Goal: Task Accomplishment & Management: Manage account settings

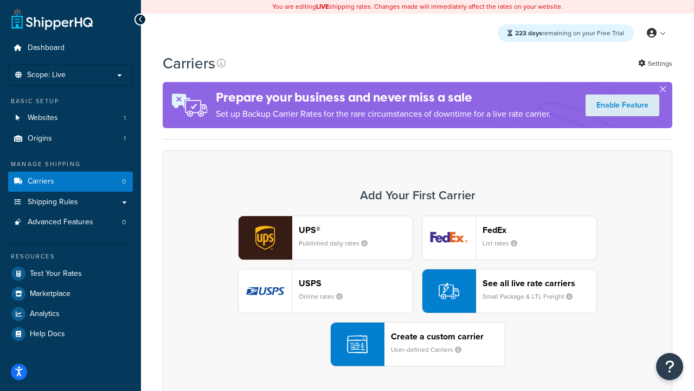
click at [418, 291] on div "UPS® Published daily rates FedEx List rates USPS Online rates See all live rate…" at bounding box center [417, 290] width 487 height 151
click at [540, 229] on header "FedEx" at bounding box center [540, 230] width 114 height 10
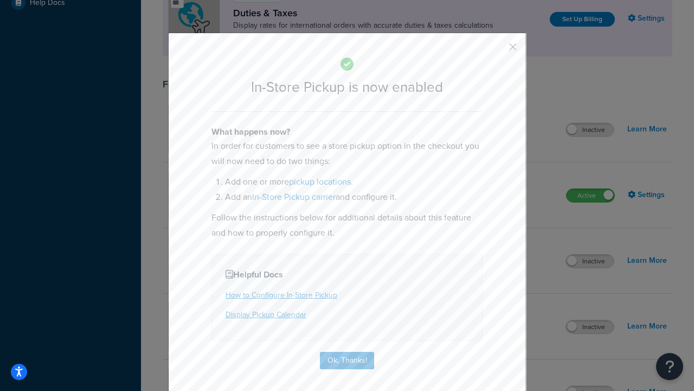
click at [497, 50] on button "button" at bounding box center [497, 50] width 3 height 3
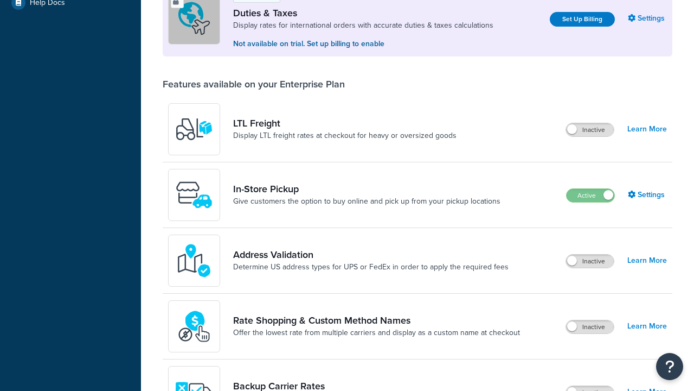
scroll to position [331, 0]
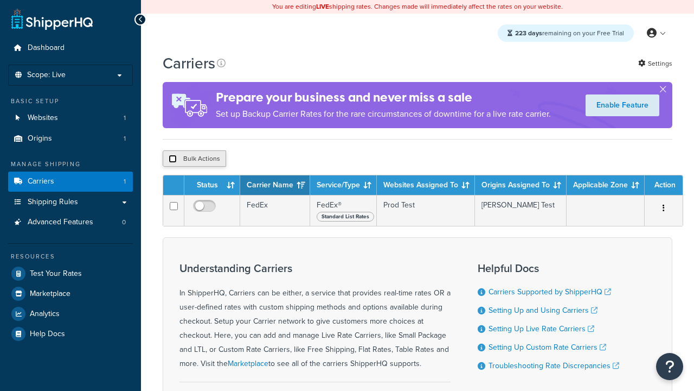
click at [172, 160] on input "checkbox" at bounding box center [173, 159] width 8 height 8
checkbox input "true"
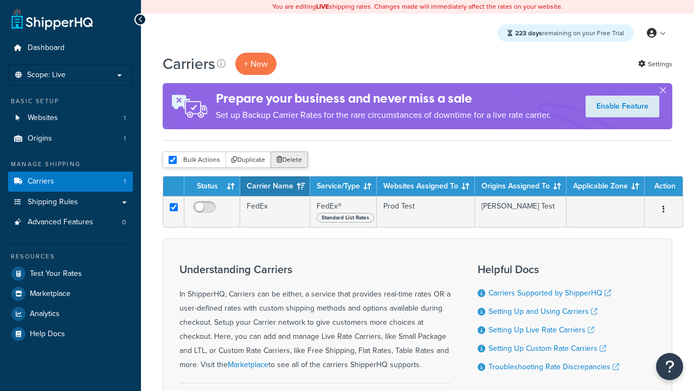
click at [292, 160] on button "Delete" at bounding box center [289, 159] width 37 height 16
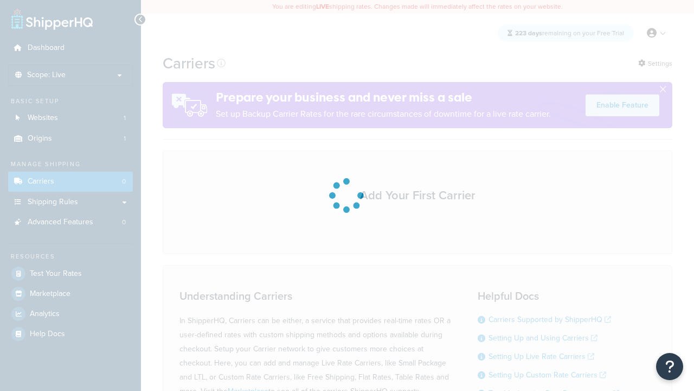
scroll to position [95, 0]
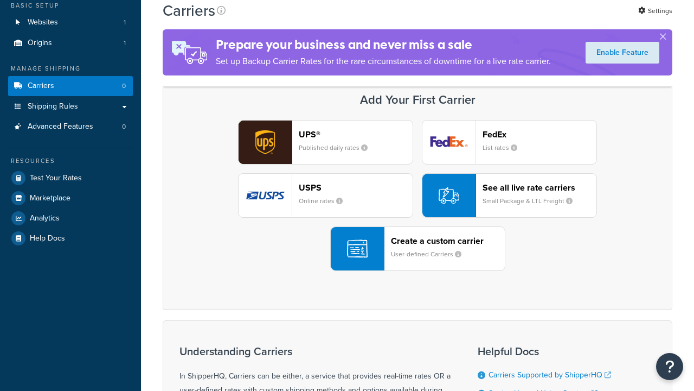
click at [540, 134] on header "FedEx" at bounding box center [540, 134] width 114 height 10
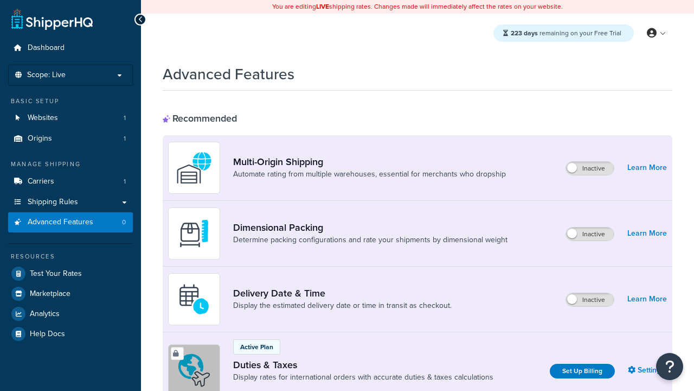
scroll to position [352, 0]
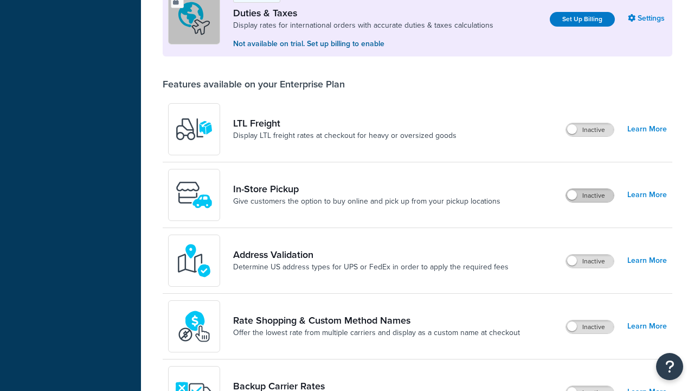
click at [590, 195] on label "Inactive" at bounding box center [590, 195] width 48 height 13
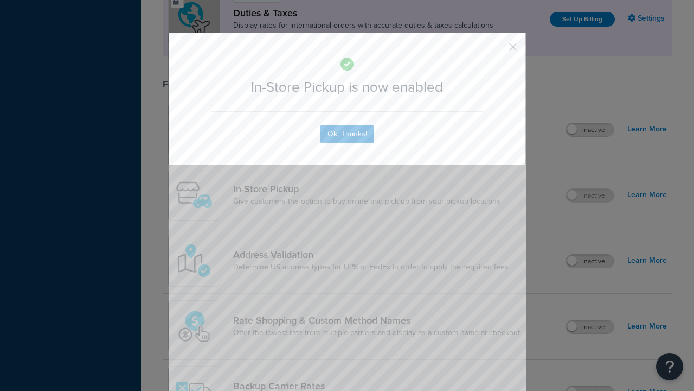
scroll to position [0, 0]
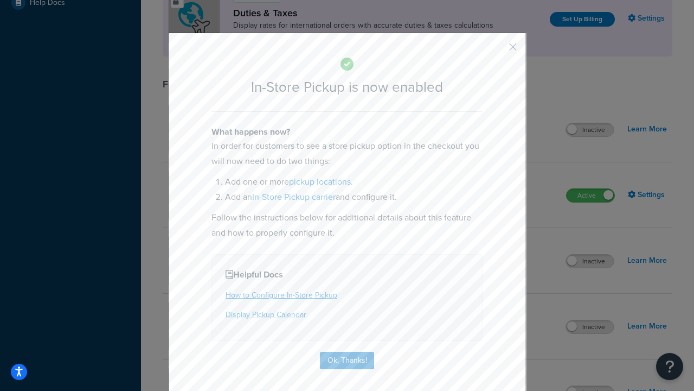
click at [497, 50] on button "button" at bounding box center [497, 50] width 3 height 3
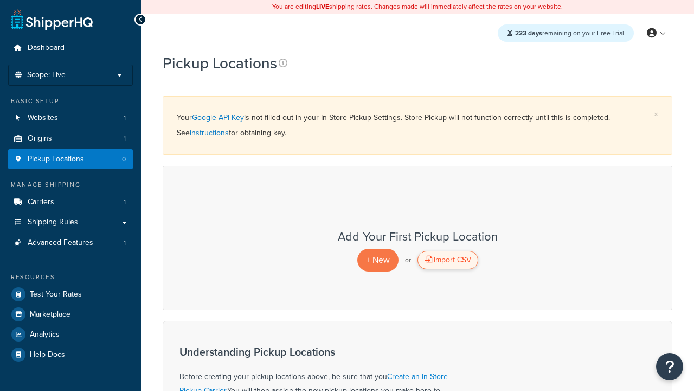
click at [448, 260] on div "Import CSV" at bounding box center [448, 260] width 61 height 18
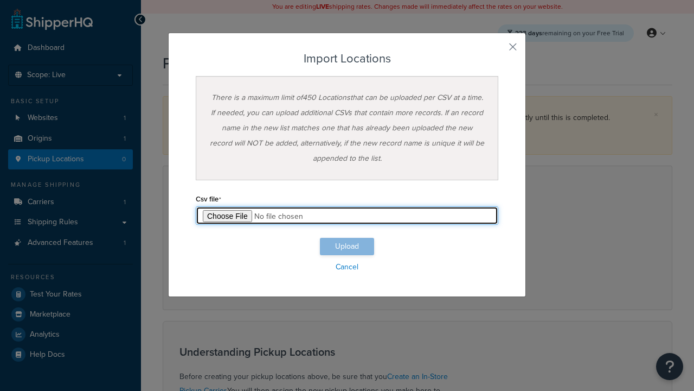
click at [347, 215] on input "file" at bounding box center [347, 215] width 303 height 18
type input "C:\fakepath\importLocationsSuccess.csv"
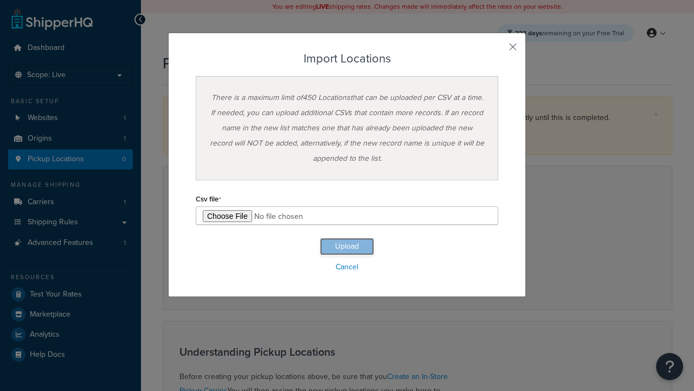
click at [347, 246] on button "Upload" at bounding box center [347, 246] width 54 height 17
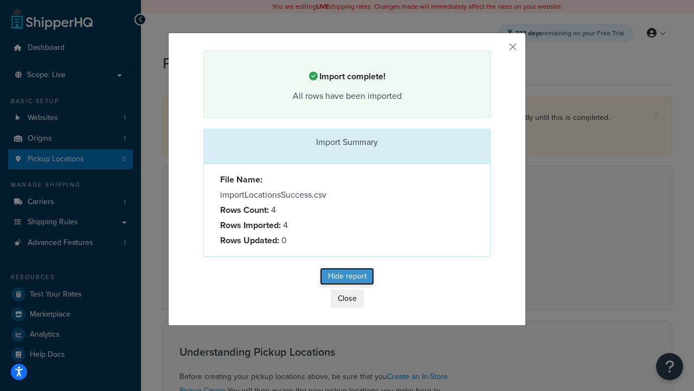
click at [347, 278] on button "Hide report" at bounding box center [347, 275] width 54 height 17
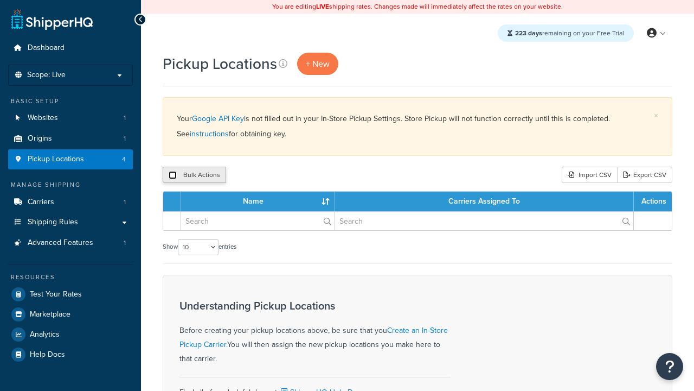
click at [172, 175] on input "checkbox" at bounding box center [173, 175] width 8 height 8
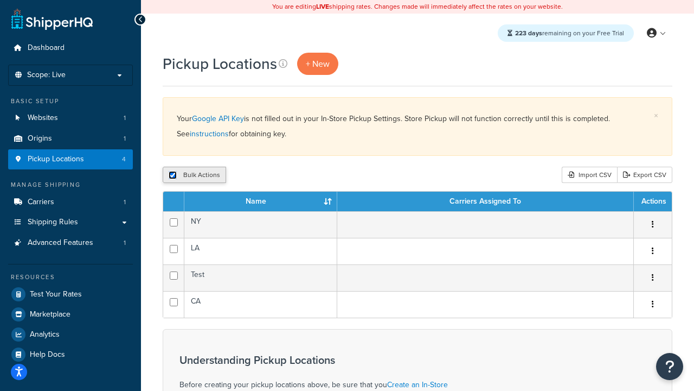
click at [172, 175] on input "checkbox" at bounding box center [173, 175] width 8 height 8
checkbox input "false"
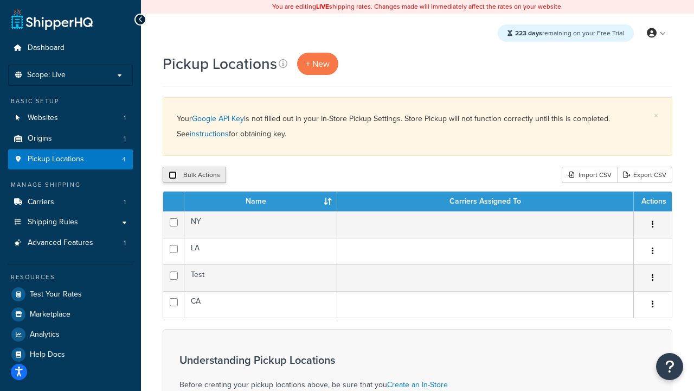
checkbox input "false"
